Goal: Task Accomplishment & Management: Manage account settings

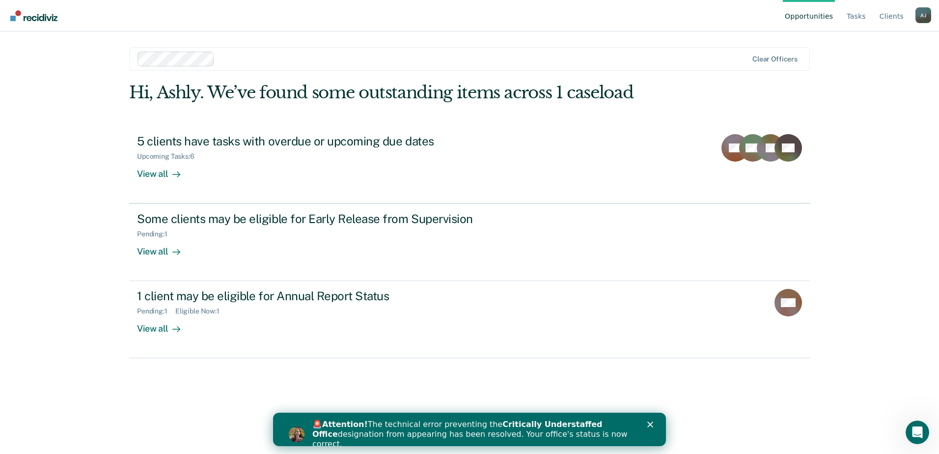
click at [291, 430] on img "Intercom messenger" at bounding box center [297, 434] width 16 height 16
click at [399, 432] on div "🚨 Attention! The technical error preventing the Critically Understaffed Office …" at bounding box center [473, 433] width 322 height 29
click at [855, 20] on link "Tasks" at bounding box center [855, 15] width 23 height 31
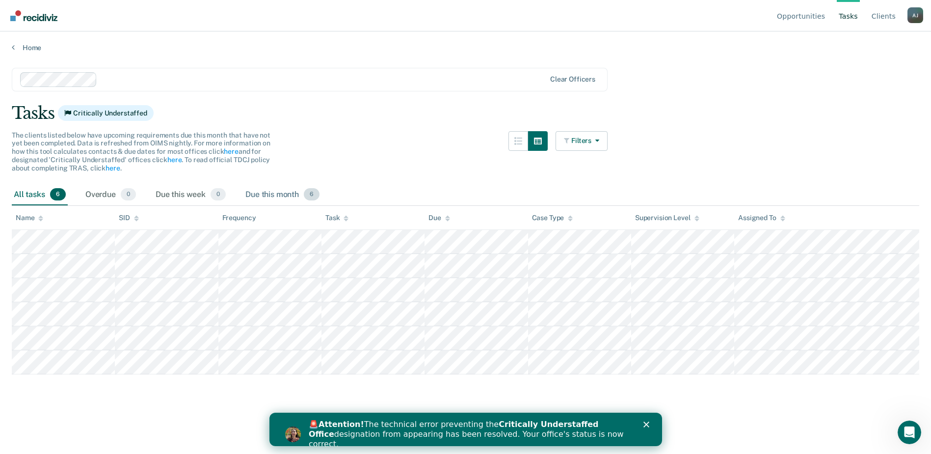
click at [272, 194] on div "Due this month 6" at bounding box center [282, 195] width 78 height 22
click at [181, 194] on div "Due this week 0" at bounding box center [191, 195] width 74 height 22
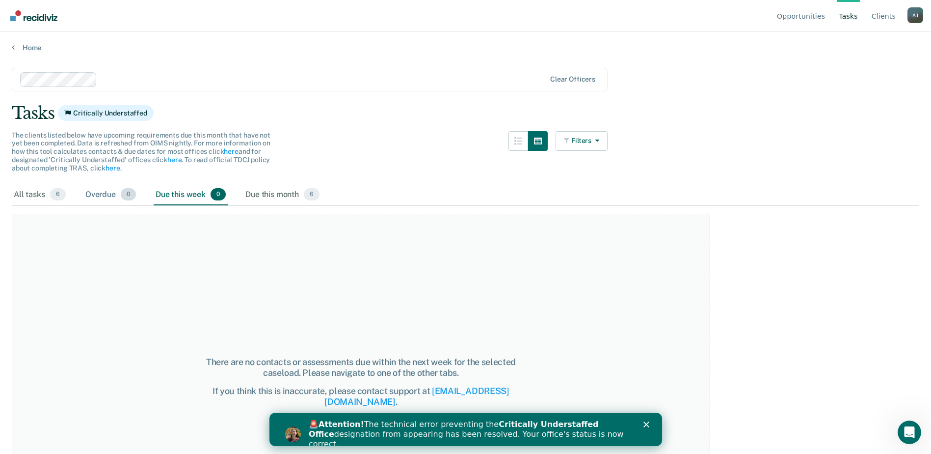
click at [130, 190] on span "0" at bounding box center [128, 194] width 15 height 13
click at [27, 186] on div "All tasks 6" at bounding box center [40, 195] width 56 height 22
